Goal: Book appointment/travel/reservation

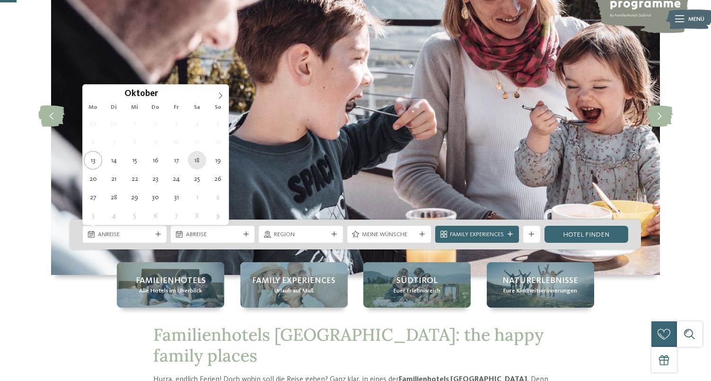
type div "18.10.2025"
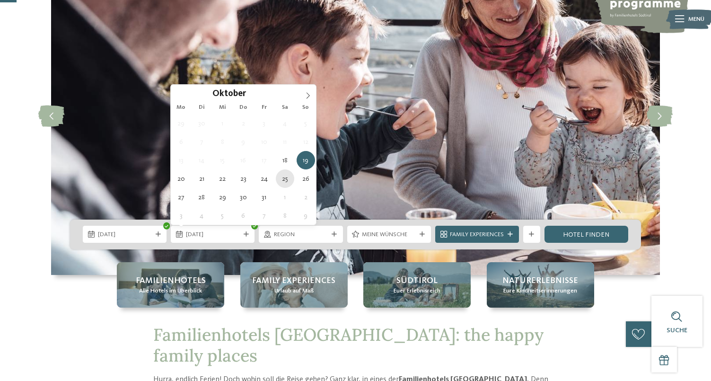
type div "25.10.2025"
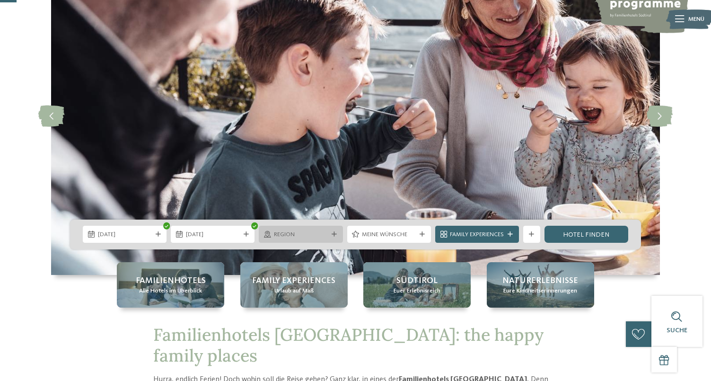
click at [337, 233] on div at bounding box center [334, 234] width 9 height 5
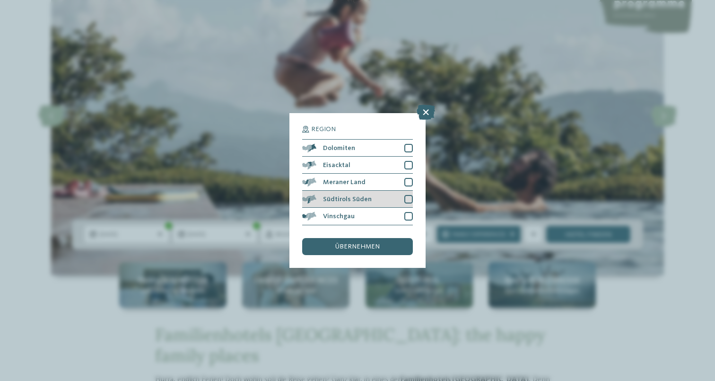
click at [377, 191] on div "Südtirols Süden" at bounding box center [357, 199] width 111 height 17
click at [399, 174] on div "Meraner Land" at bounding box center [357, 182] width 111 height 17
click at [393, 238] on div "übernehmen" at bounding box center [357, 246] width 111 height 17
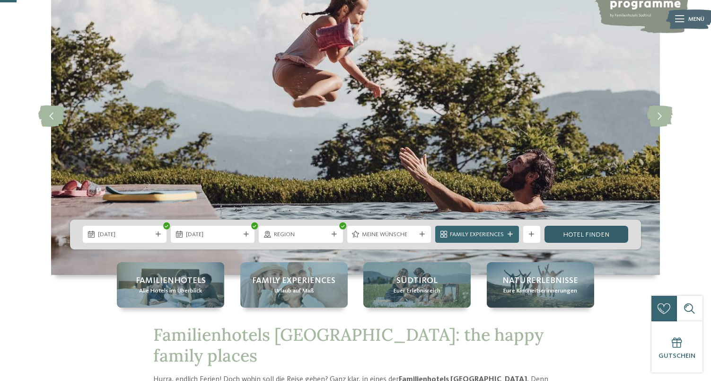
click at [578, 236] on link "Hotel finden" at bounding box center [586, 234] width 84 height 17
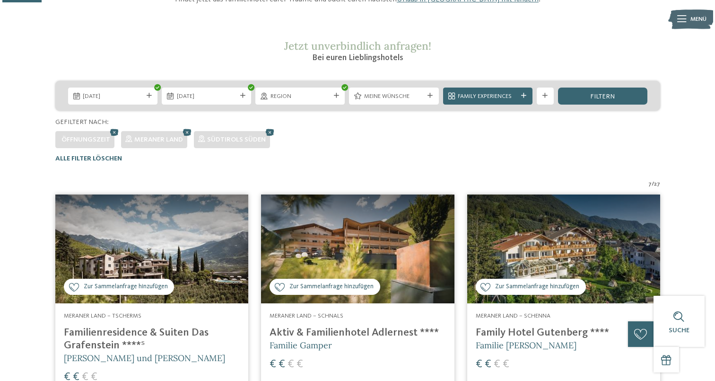
scroll to position [23, 0]
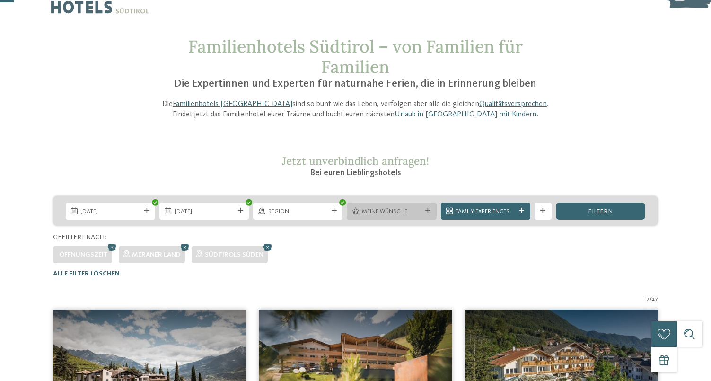
click at [399, 215] on div "Meine Wünsche" at bounding box center [391, 210] width 89 height 17
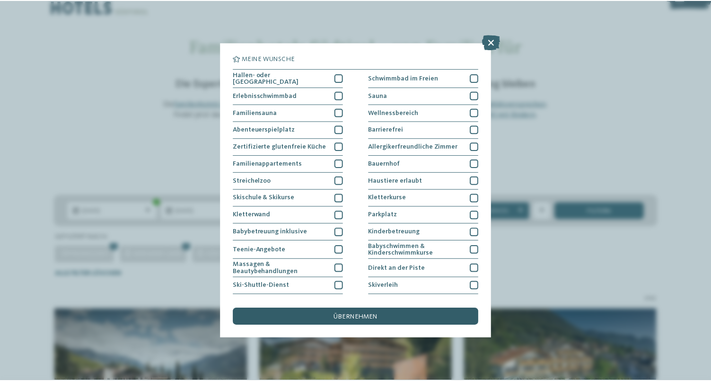
scroll to position [0, 0]
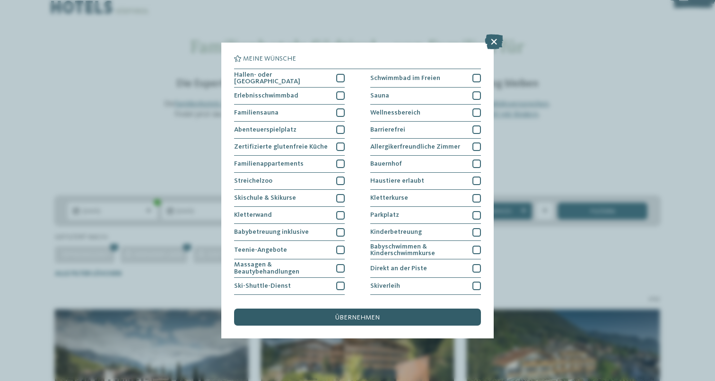
click at [327, 308] on div "übernehmen" at bounding box center [357, 316] width 247 height 17
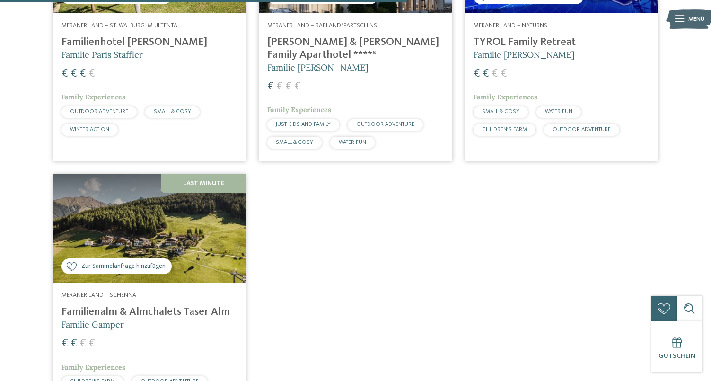
scroll to position [698, 0]
click at [186, 306] on h4 "Familienalm & Almchalets Taser Alm" at bounding box center [149, 312] width 176 height 13
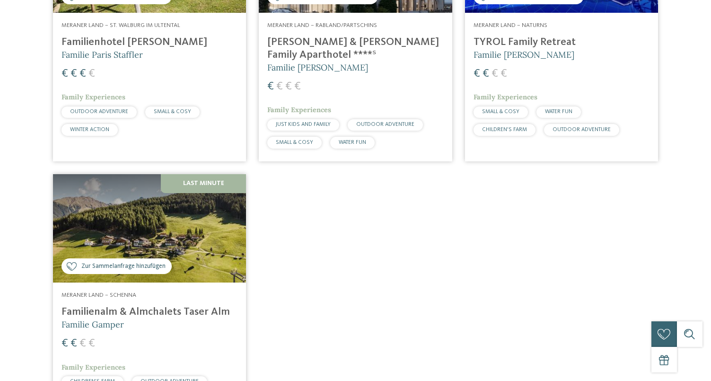
scroll to position [0, 0]
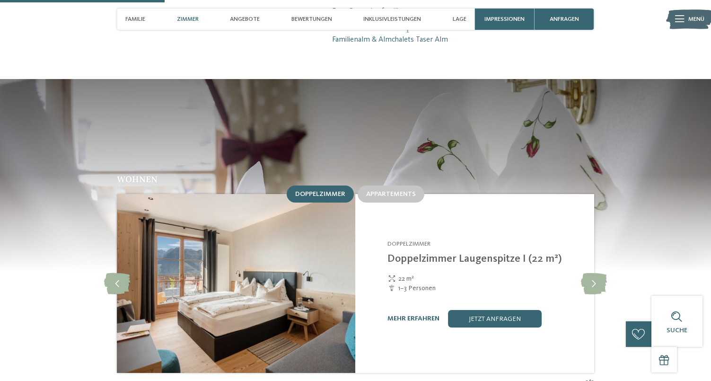
scroll to position [772, 0]
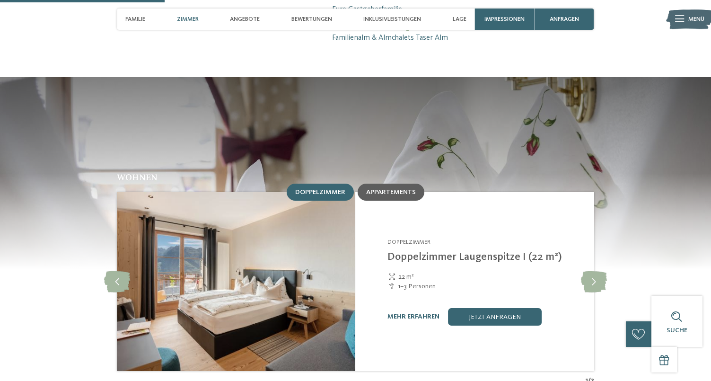
click at [412, 189] on span "Appartements" at bounding box center [391, 192] width 50 height 7
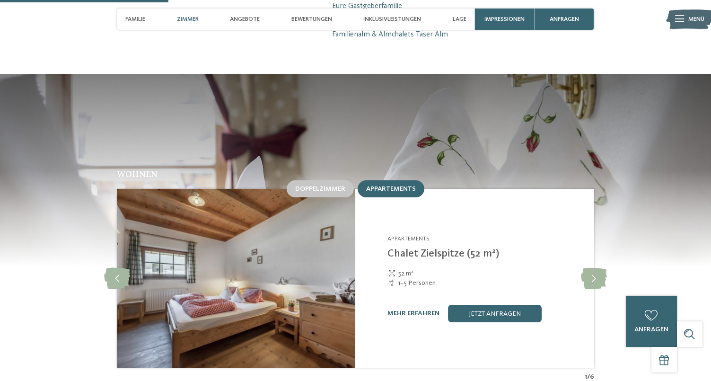
scroll to position [790, 0]
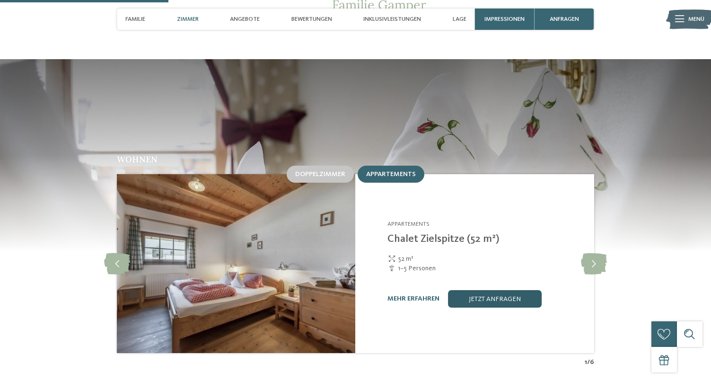
click at [476, 290] on link "jetzt anfragen" at bounding box center [495, 298] width 94 height 17
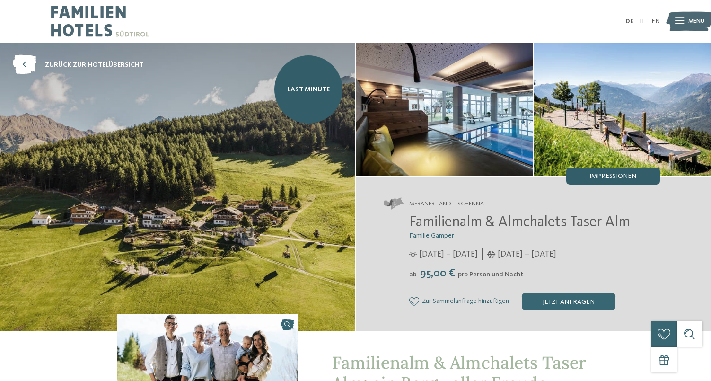
click at [621, 168] on div "Impressionen" at bounding box center [613, 175] width 94 height 17
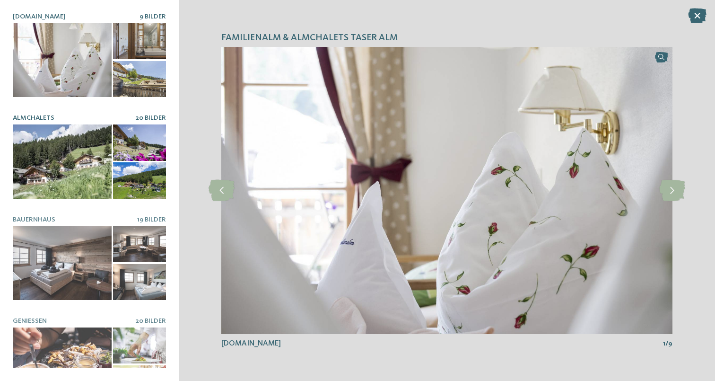
click at [59, 163] on div at bounding box center [62, 161] width 99 height 74
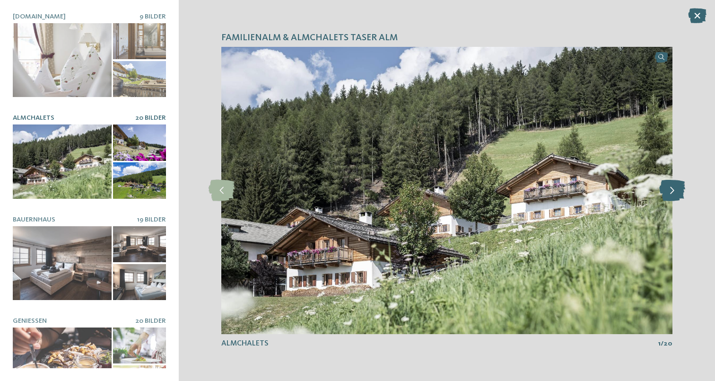
click at [668, 193] on icon at bounding box center [672, 190] width 26 height 21
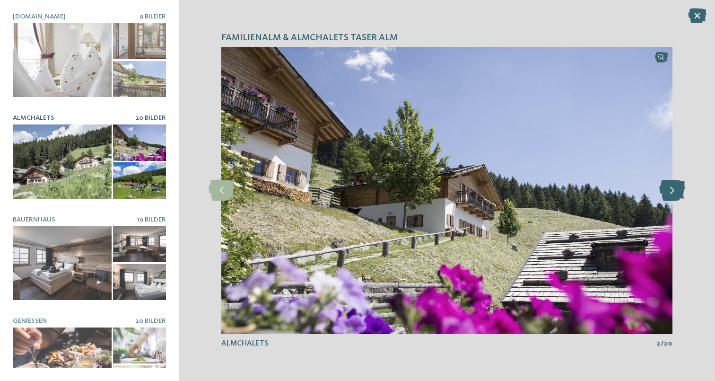
click at [668, 193] on icon at bounding box center [672, 190] width 26 height 21
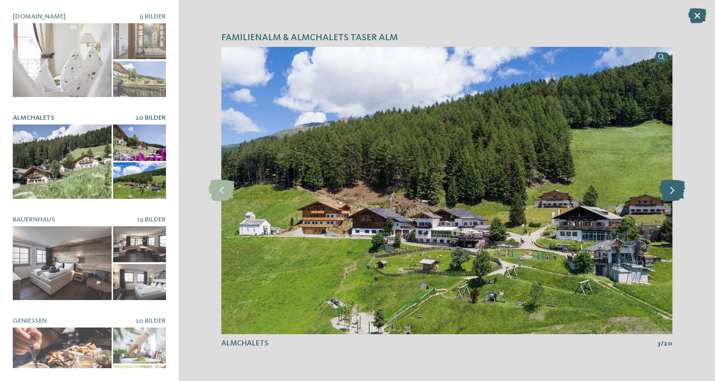
click at [668, 193] on icon at bounding box center [672, 190] width 26 height 21
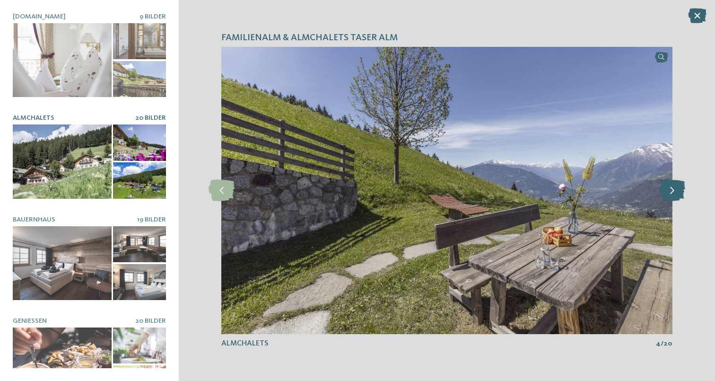
click at [668, 193] on icon at bounding box center [672, 190] width 26 height 21
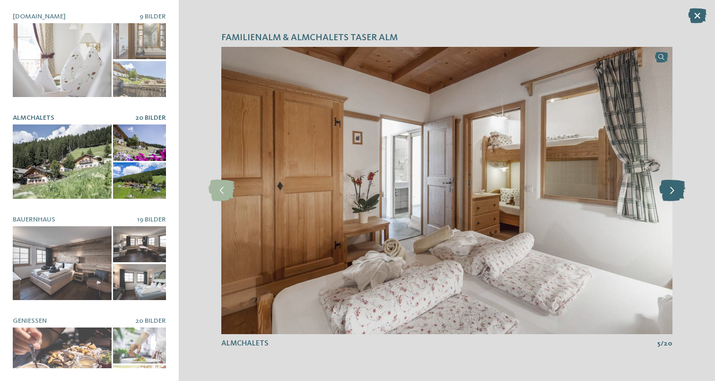
click at [668, 193] on icon at bounding box center [672, 190] width 26 height 21
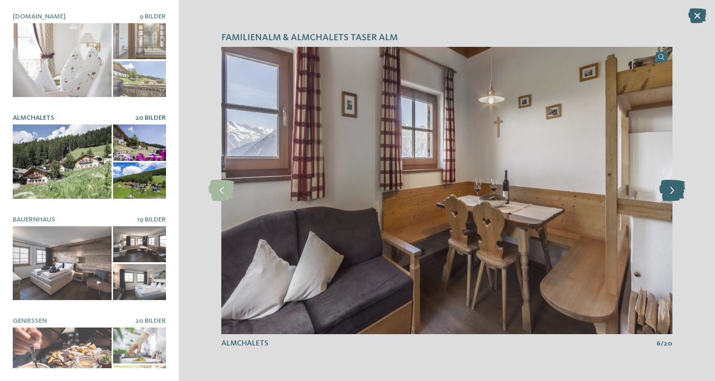
click at [668, 193] on icon at bounding box center [672, 190] width 26 height 21
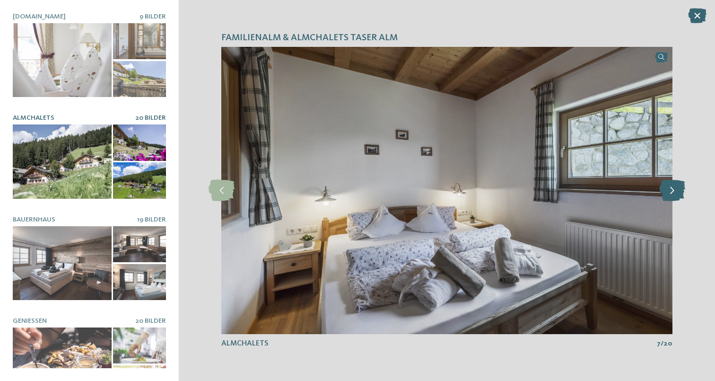
click at [668, 193] on icon at bounding box center [672, 190] width 26 height 21
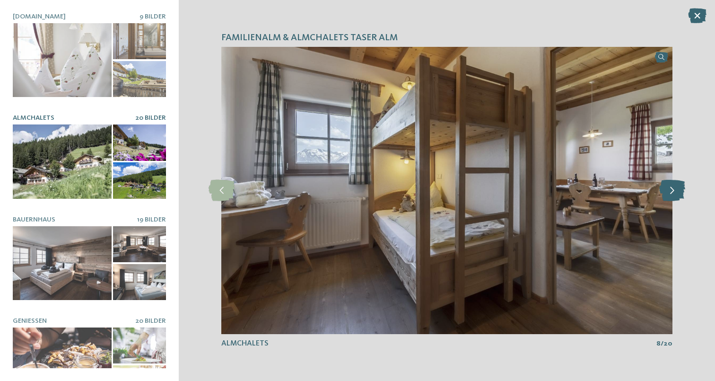
click at [668, 193] on icon at bounding box center [672, 190] width 26 height 21
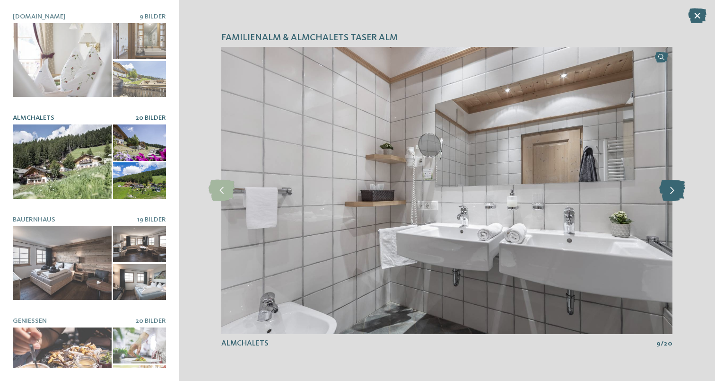
click at [668, 193] on icon at bounding box center [672, 190] width 26 height 21
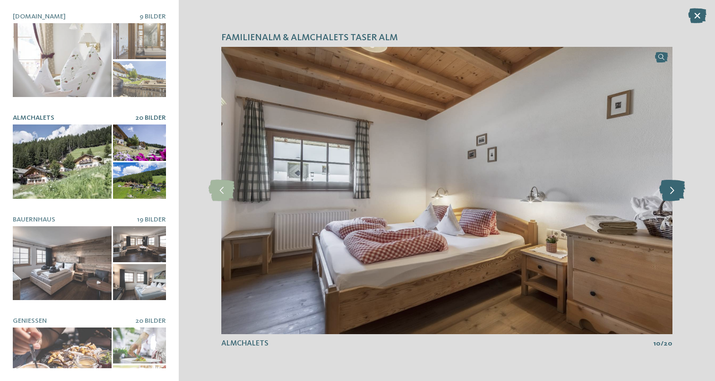
click at [668, 193] on icon at bounding box center [672, 190] width 26 height 21
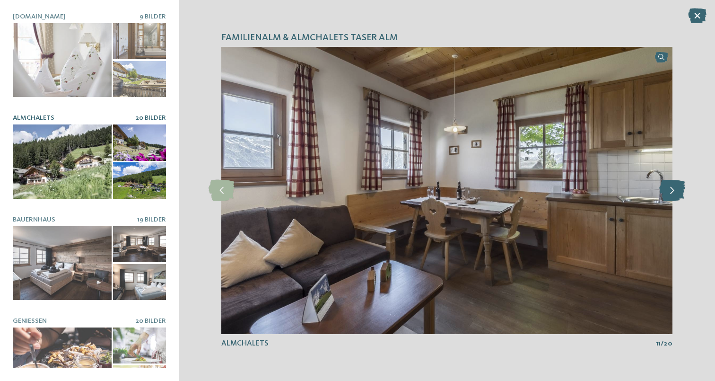
click at [668, 193] on icon at bounding box center [672, 190] width 26 height 21
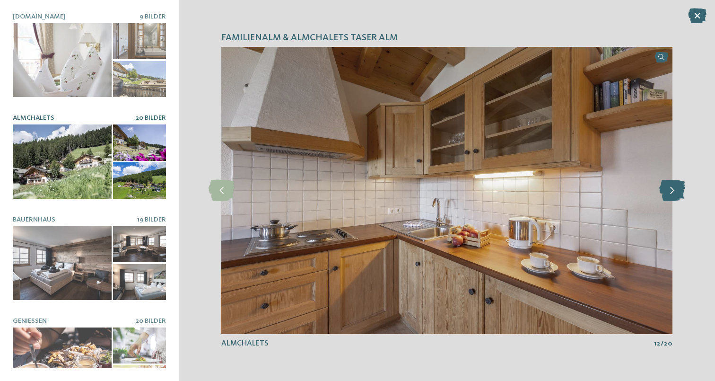
click at [668, 193] on icon at bounding box center [672, 190] width 26 height 21
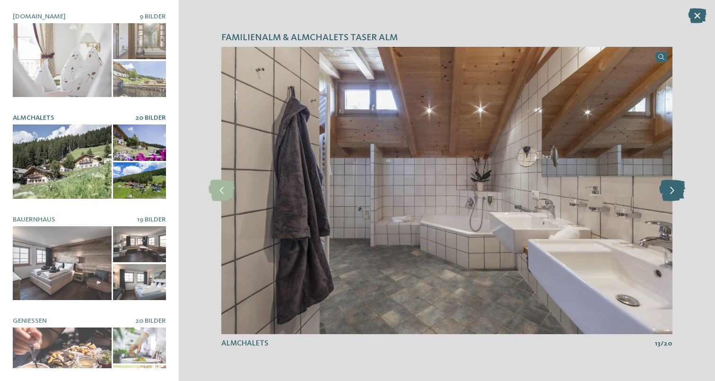
click at [668, 193] on icon at bounding box center [672, 190] width 26 height 21
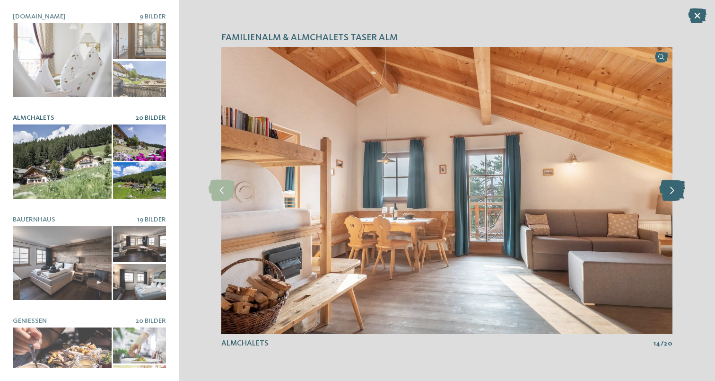
click at [668, 193] on icon at bounding box center [672, 190] width 26 height 21
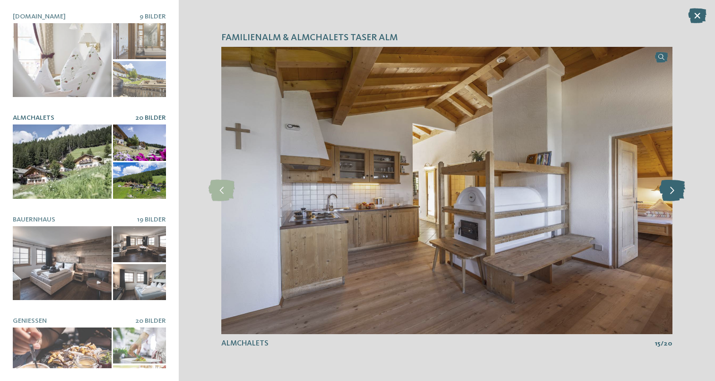
click at [668, 193] on icon at bounding box center [672, 190] width 26 height 21
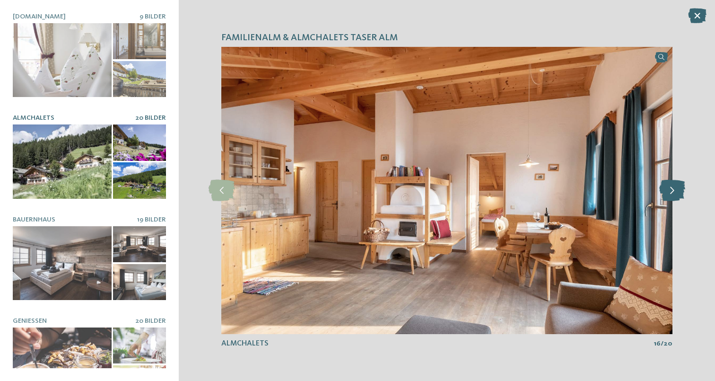
click at [668, 193] on icon at bounding box center [672, 190] width 26 height 21
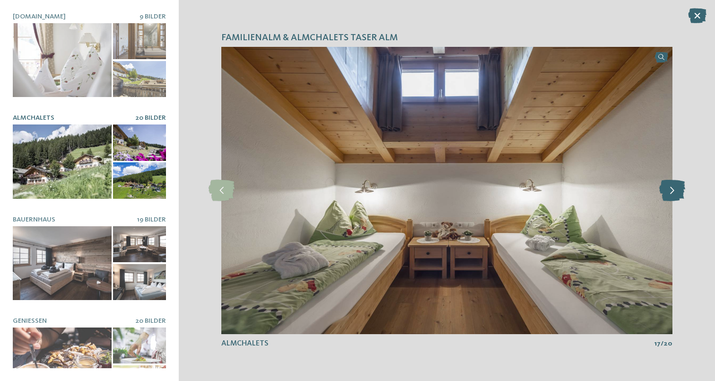
click at [668, 193] on icon at bounding box center [672, 190] width 26 height 21
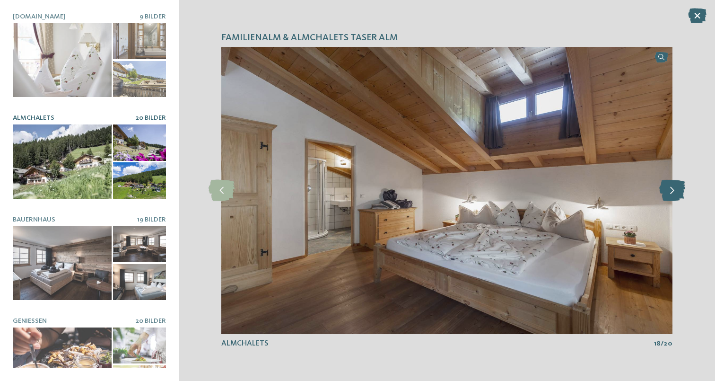
click at [668, 193] on icon at bounding box center [672, 190] width 26 height 21
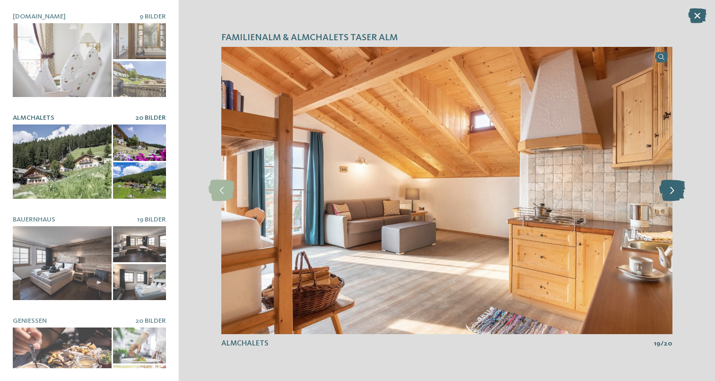
click at [668, 193] on icon at bounding box center [672, 190] width 26 height 21
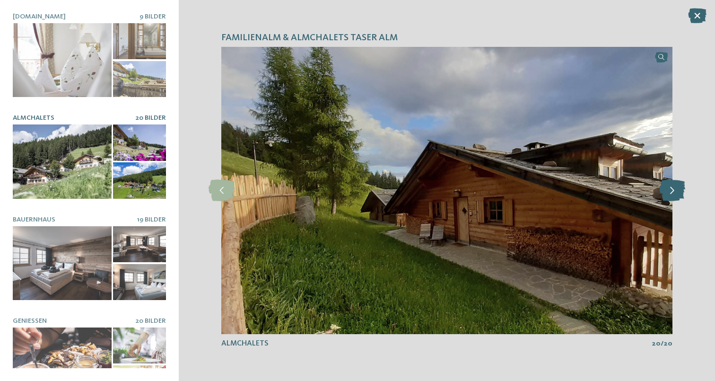
click at [668, 193] on icon at bounding box center [672, 190] width 26 height 21
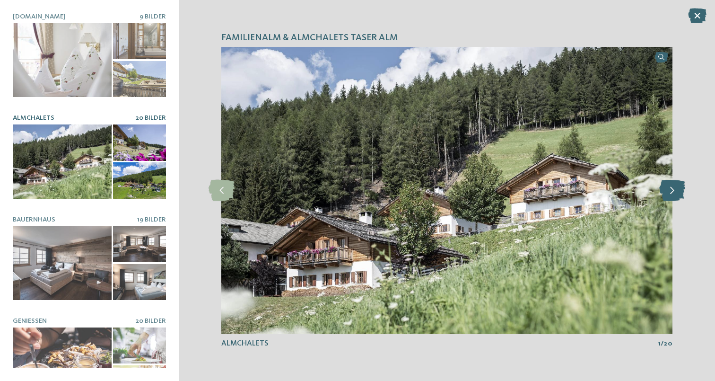
click at [668, 193] on icon at bounding box center [672, 190] width 26 height 21
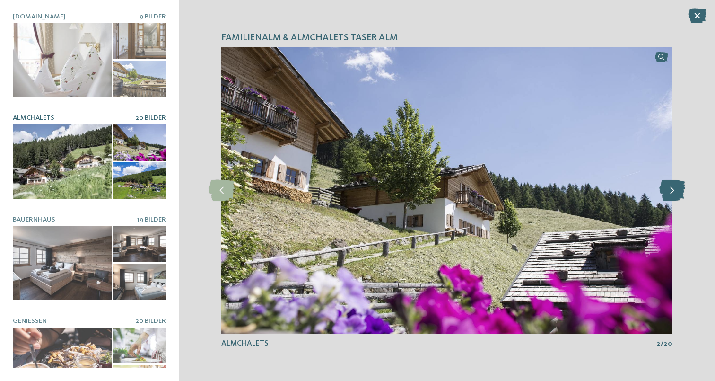
click at [668, 193] on icon at bounding box center [672, 190] width 26 height 21
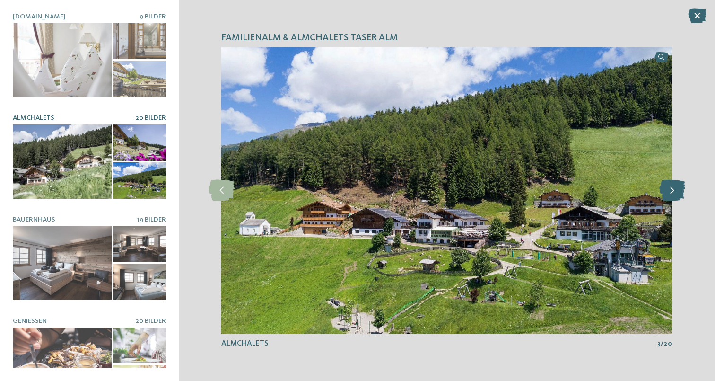
click at [668, 193] on icon at bounding box center [672, 190] width 26 height 21
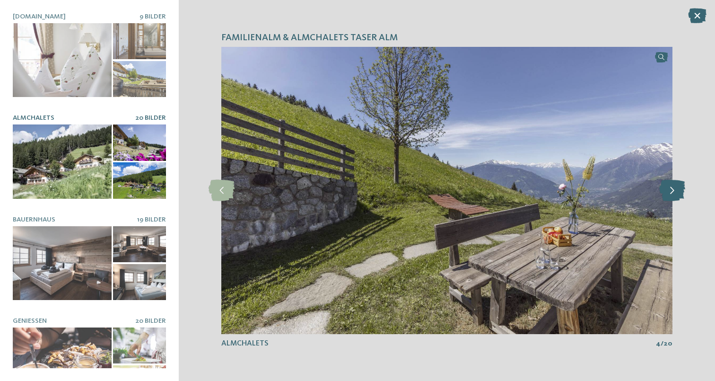
click at [668, 193] on icon at bounding box center [672, 190] width 26 height 21
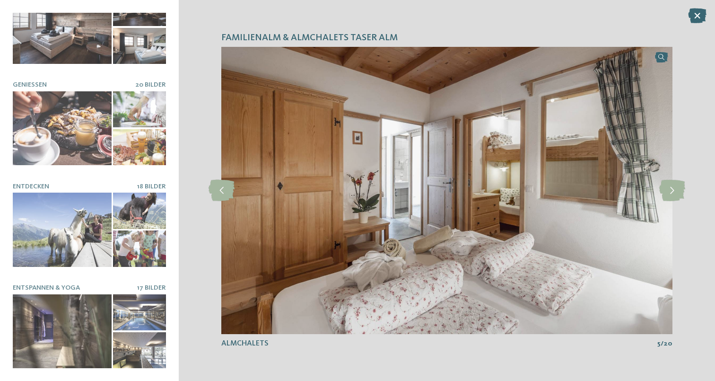
scroll to position [236, 0]
click at [671, 199] on icon at bounding box center [672, 190] width 26 height 21
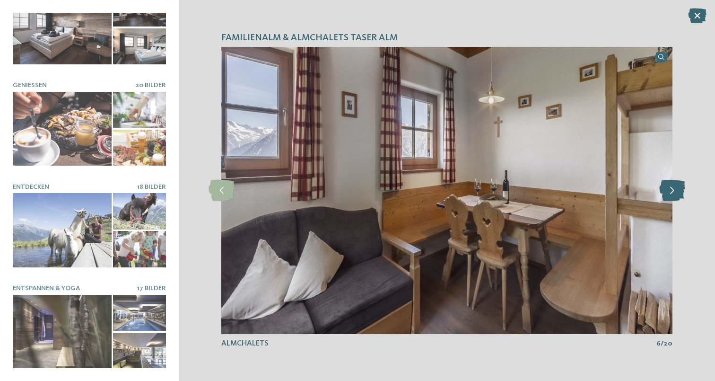
click at [671, 199] on icon at bounding box center [672, 190] width 26 height 21
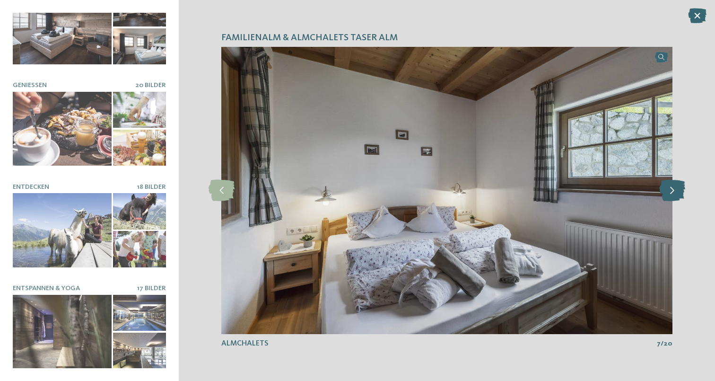
click at [671, 199] on icon at bounding box center [672, 190] width 26 height 21
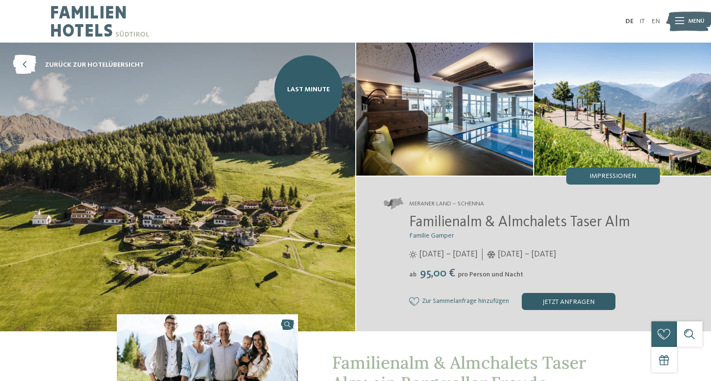
click at [558, 307] on div "jetzt anfragen" at bounding box center [569, 301] width 94 height 17
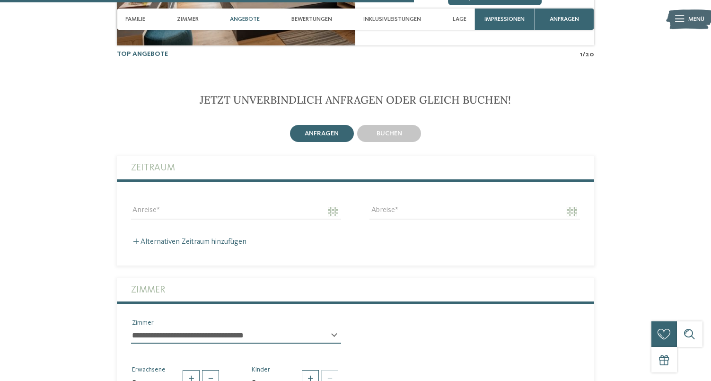
scroll to position [1948, 0]
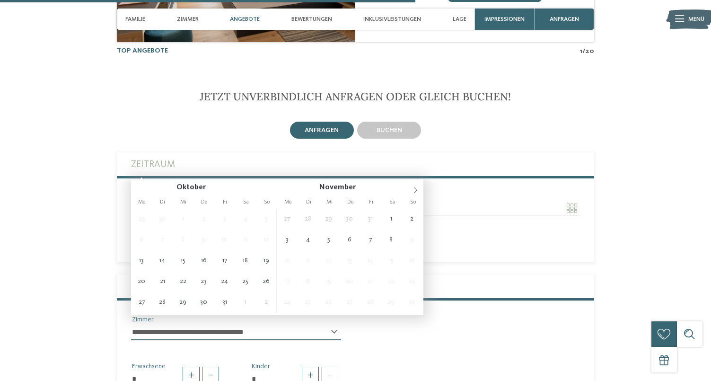
click at [274, 200] on input "Anreise" at bounding box center [236, 208] width 210 height 16
type input "**********"
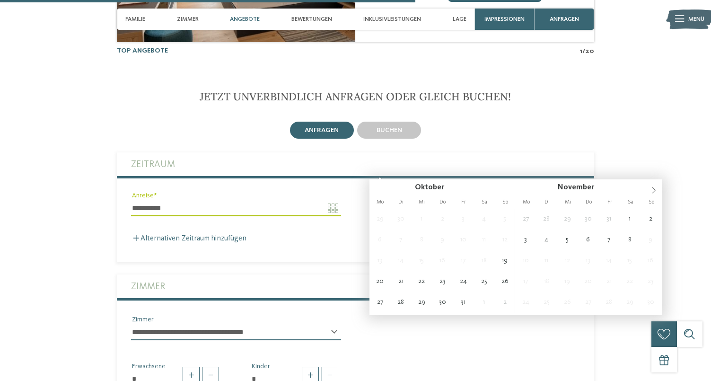
type input "**********"
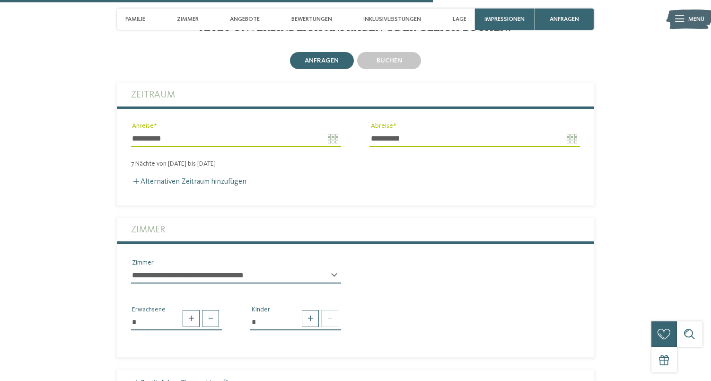
scroll to position [2042, 0]
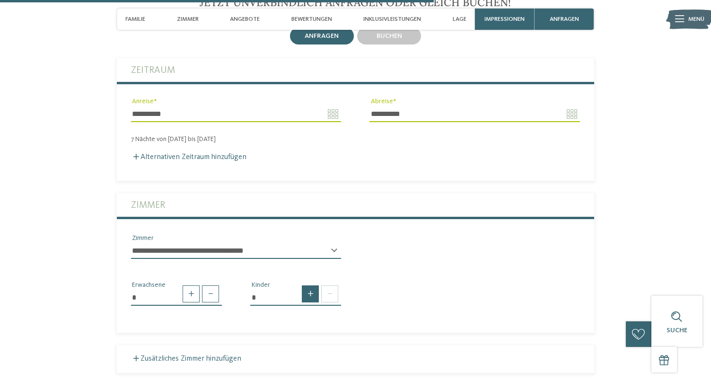
click at [314, 285] on span at bounding box center [310, 293] width 17 height 17
type input "*"
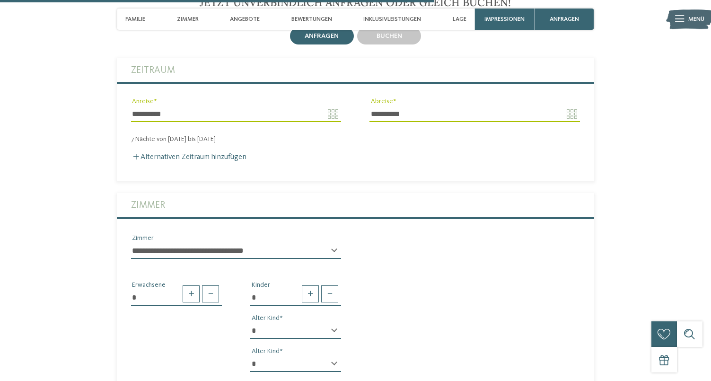
select select "*"
click at [326, 356] on div "* * * * * * * * * * * ** ** ** ** ** ** ** ** Alter Kind" at bounding box center [295, 368] width 91 height 24
select select "**"
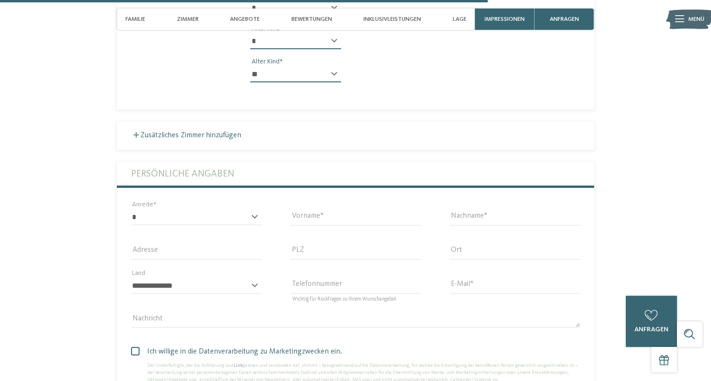
scroll to position [2366, 0]
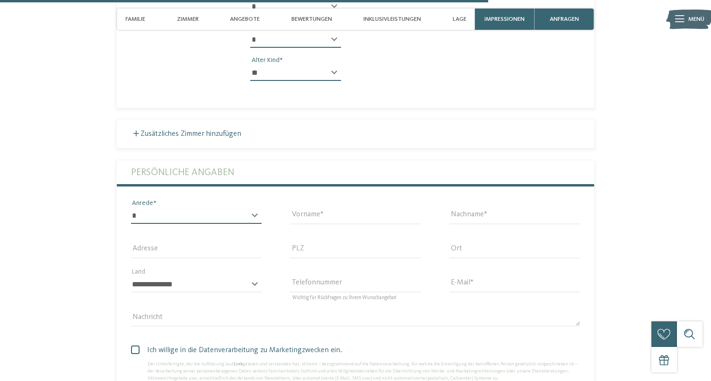
select select "*"
type input "***"
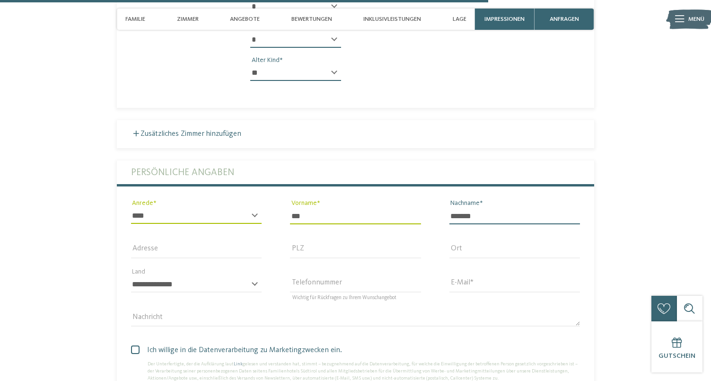
type input "*******"
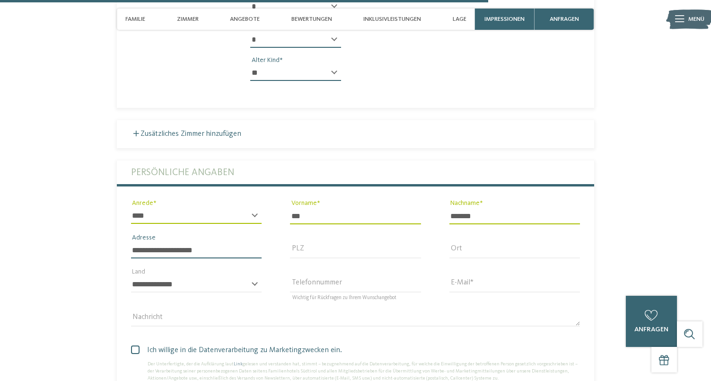
type input "**********"
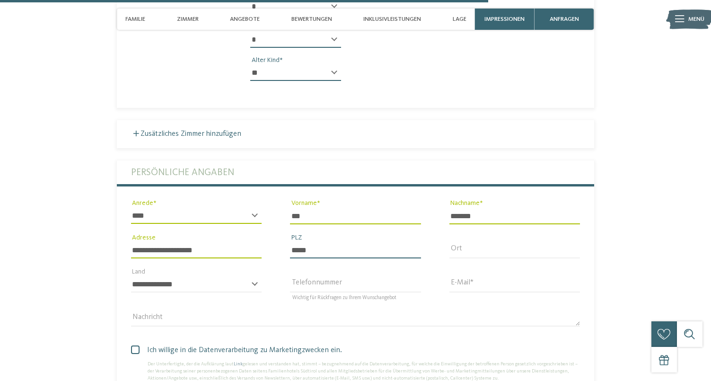
type input "*****"
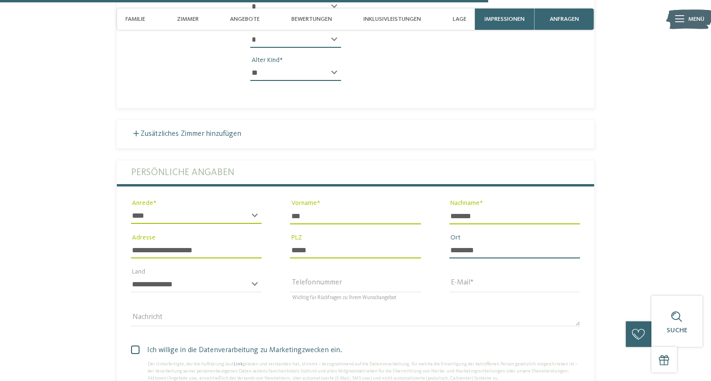
type input "********"
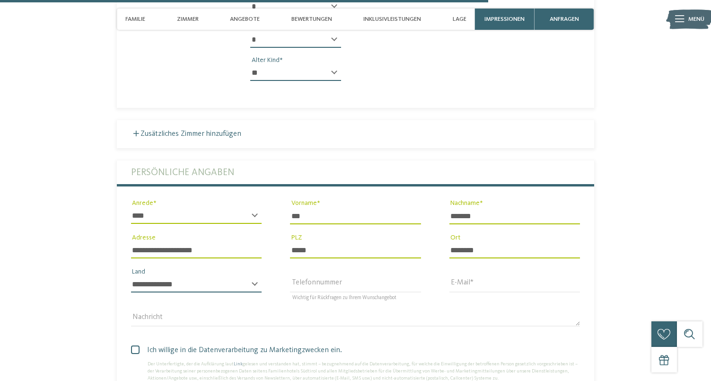
select select "**"
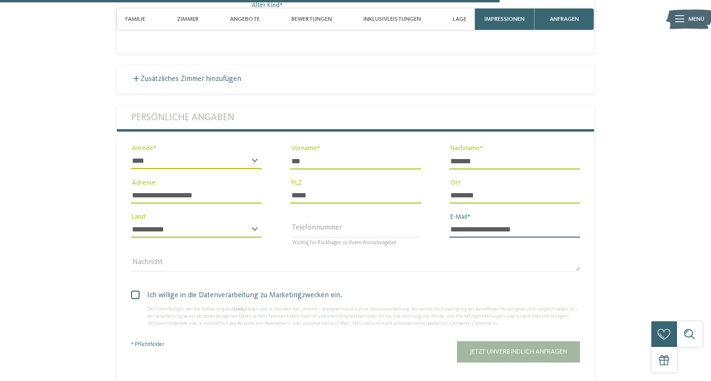
type input "**********"
click at [135, 290] on span at bounding box center [135, 294] width 9 height 9
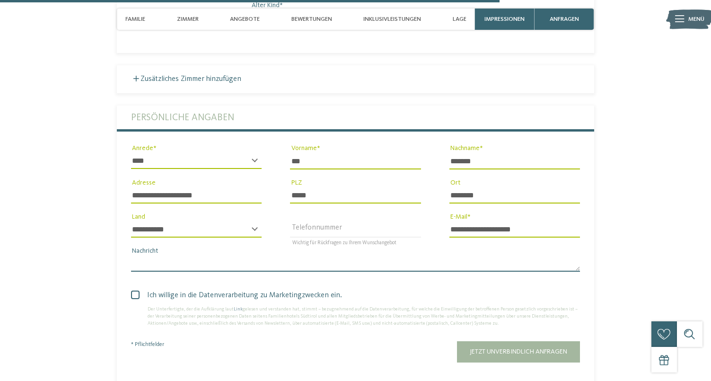
click at [171, 255] on textarea "Nachricht" at bounding box center [355, 263] width 449 height 16
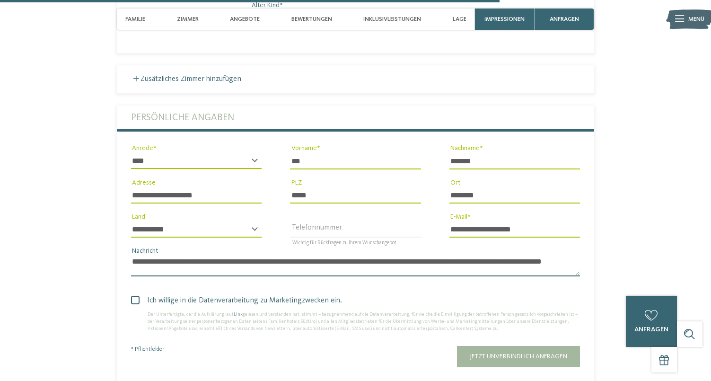
scroll to position [0, 0]
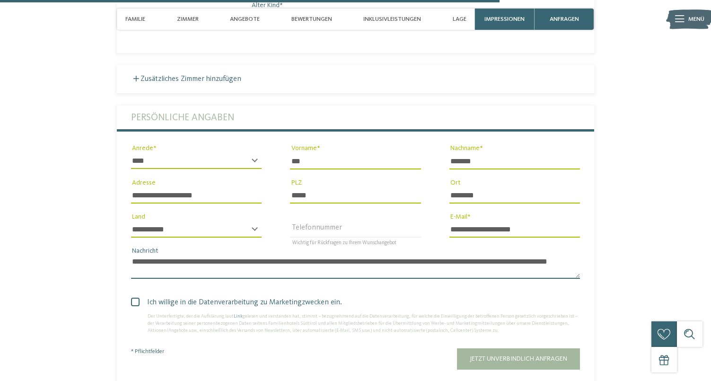
click at [510, 255] on textarea "**********" at bounding box center [355, 266] width 449 height 23
click at [521, 255] on textarea "**********" at bounding box center [355, 266] width 449 height 23
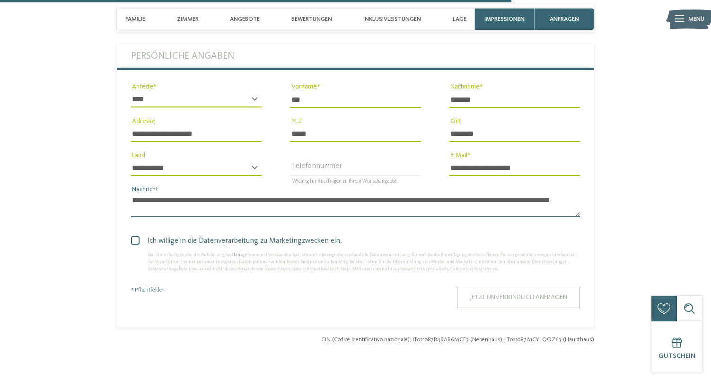
type textarea "**********"
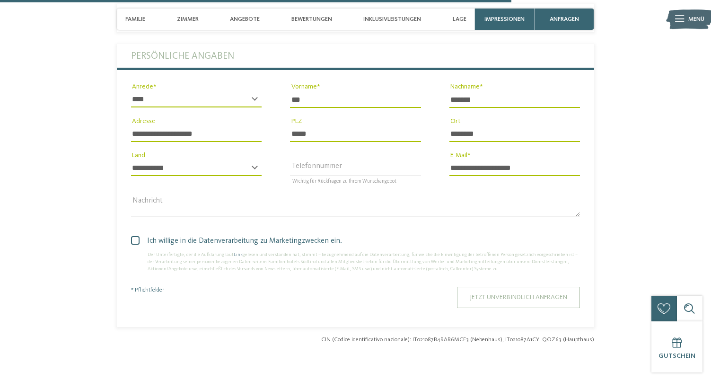
click at [483, 294] on span "Jetzt unverbindlich anfragen" at bounding box center [518, 297] width 97 height 7
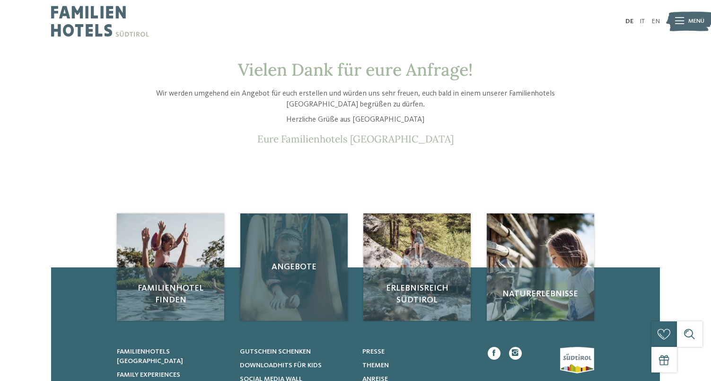
click at [315, 252] on div "Angebote" at bounding box center [293, 266] width 107 height 107
